Goal: Information Seeking & Learning: Learn about a topic

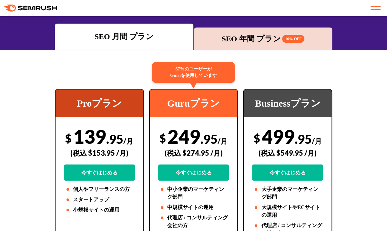
scroll to position [129, 0]
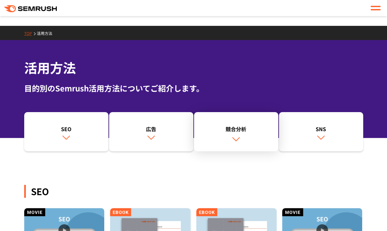
click at [227, 143] on link "競合分析" at bounding box center [236, 131] width 84 height 39
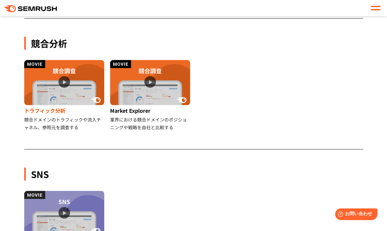
click at [47, 92] on img at bounding box center [64, 82] width 80 height 45
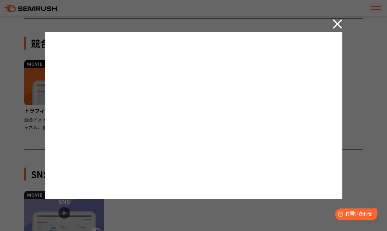
click at [334, 29] on img at bounding box center [338, 24] width 10 height 10
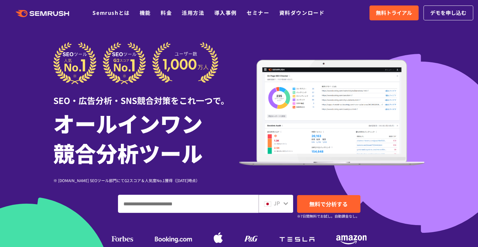
click at [171, 200] on input "ドメイン、キーワードまたはURLを入力してください" at bounding box center [188, 203] width 140 height 17
paste input "**********"
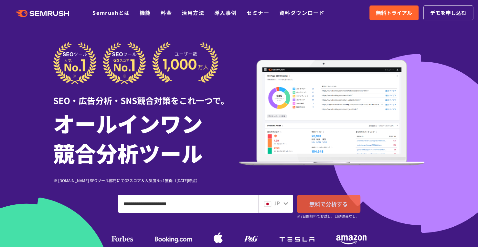
type input "**********"
click at [315, 207] on span "無料で分析する" at bounding box center [328, 204] width 38 height 8
click at [320, 98] on img at bounding box center [332, 113] width 186 height 106
click at [147, 15] on link "機能" at bounding box center [145, 13] width 11 height 8
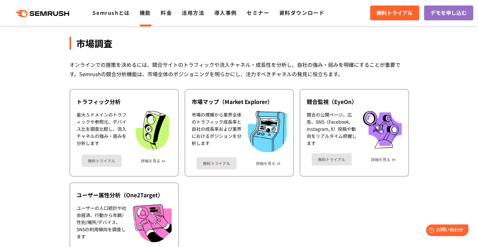
scroll to position [1098, 0]
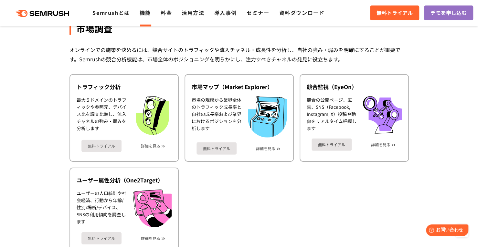
click at [118, 150] on link "無料トライアル" at bounding box center [101, 146] width 40 height 12
